Goal: Task Accomplishment & Management: Manage account settings

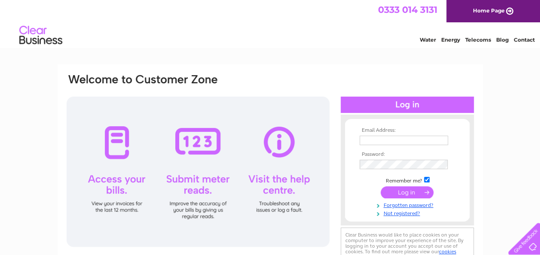
click at [387, 140] on input "text" at bounding box center [404, 140] width 89 height 9
type input "anne@indigops.com"
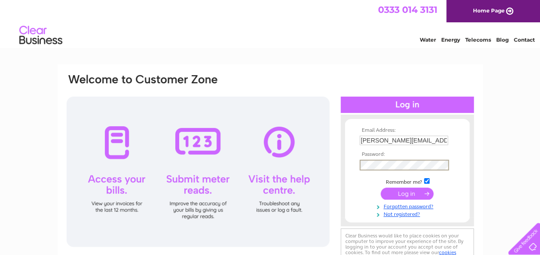
click at [395, 189] on input "submit" at bounding box center [407, 194] width 53 height 12
